Goal: Check status: Check status

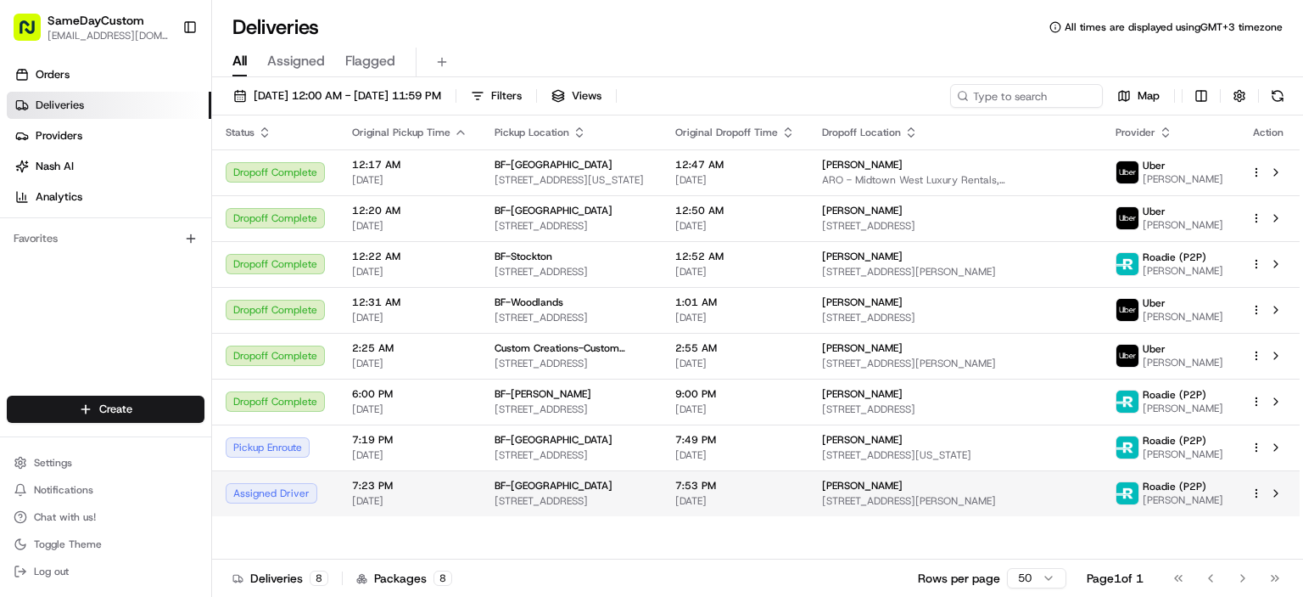
click at [648, 488] on div "BF-[GEOGRAPHIC_DATA]" at bounding box center [572, 486] width 154 height 14
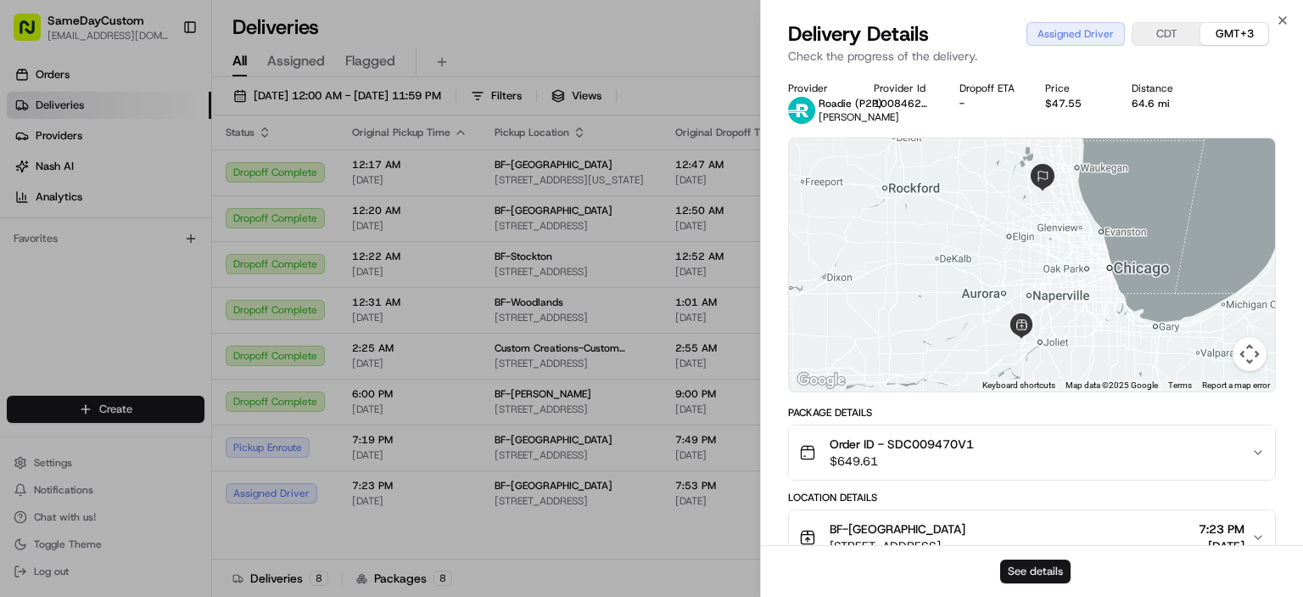
click at [1042, 566] on button "See details" at bounding box center [1035, 571] width 70 height 24
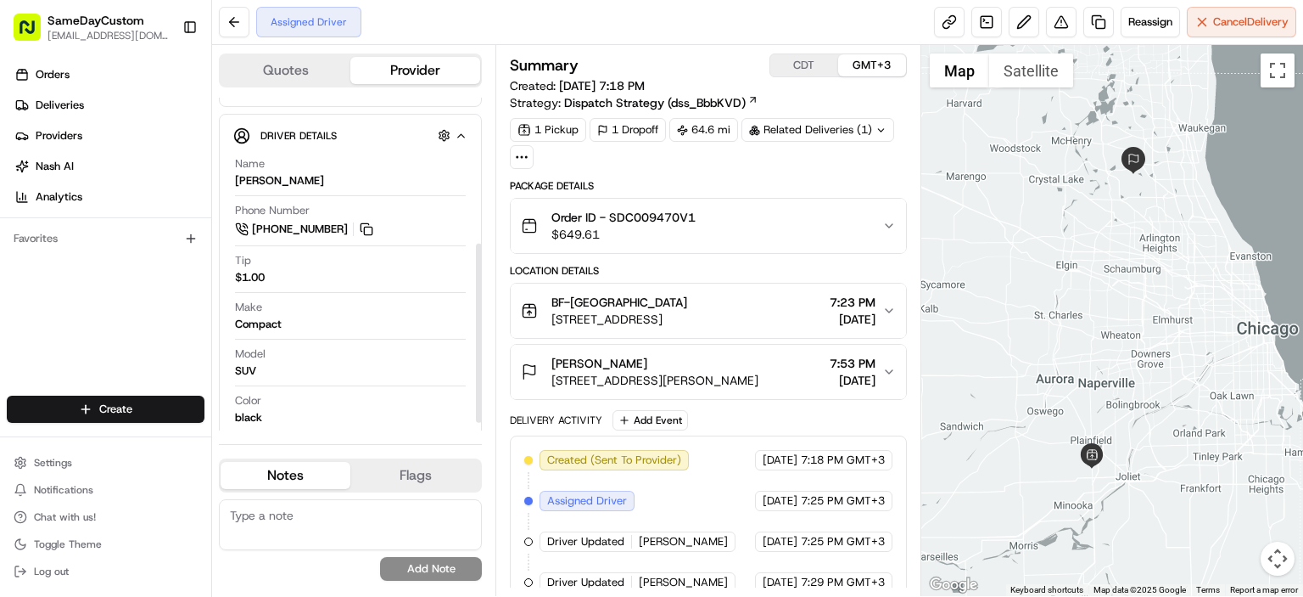
scroll to position [275, 0]
click at [362, 230] on button at bounding box center [366, 227] width 19 height 19
